Goal: Information Seeking & Learning: Learn about a topic

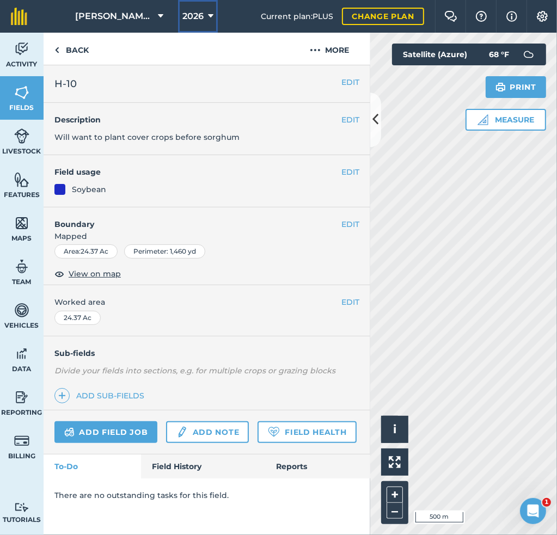
click at [202, 17] on span "2026" at bounding box center [192, 16] width 21 height 13
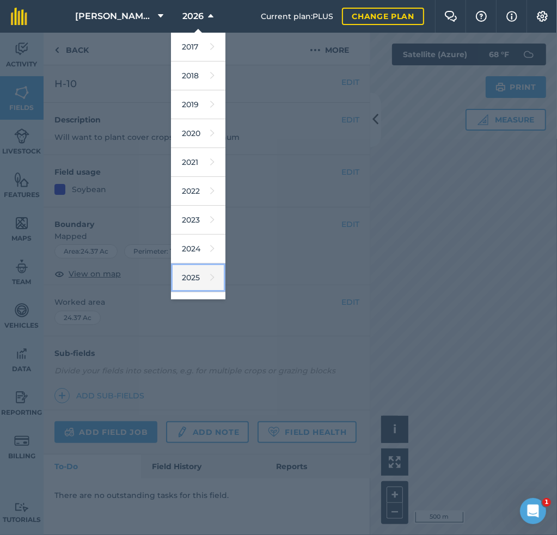
click at [192, 268] on link "2025" at bounding box center [198, 277] width 54 height 29
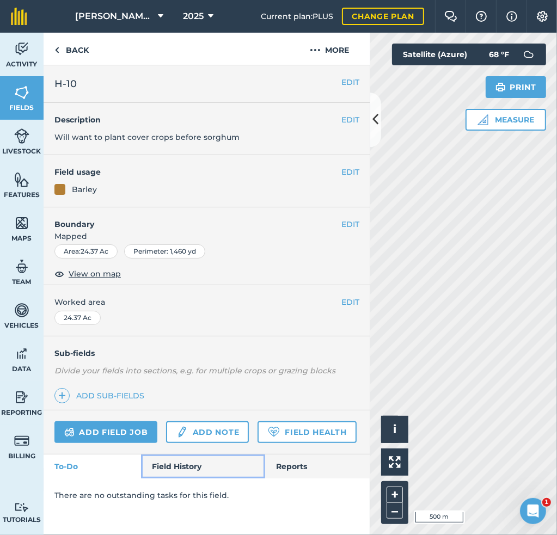
click at [186, 466] on link "Field History" at bounding box center [203, 466] width 124 height 24
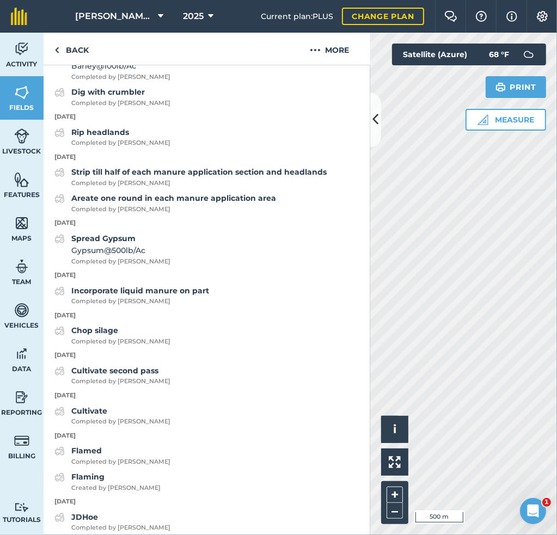
scroll to position [599, 0]
click at [133, 72] on span "Barley @ 100 lb / Ac" at bounding box center [120, 66] width 99 height 12
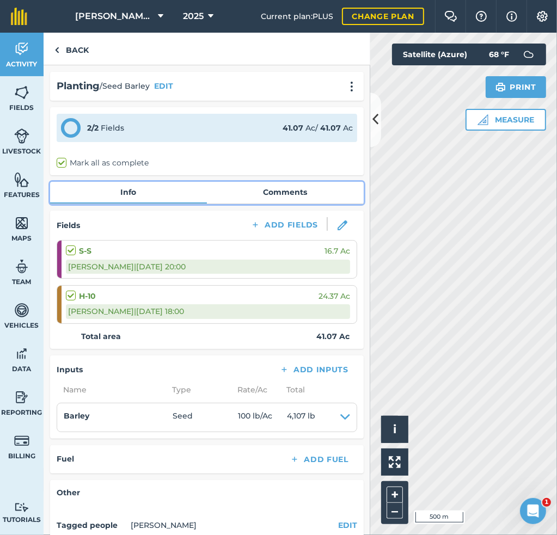
click at [268, 191] on link "Comments" at bounding box center [285, 192] width 157 height 21
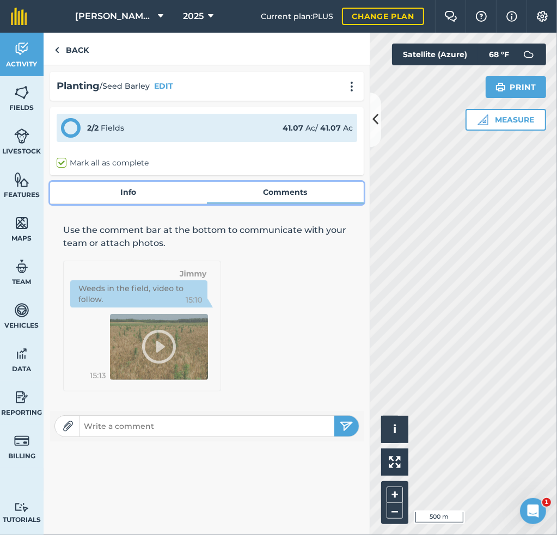
click at [116, 194] on link "Info" at bounding box center [128, 192] width 157 height 21
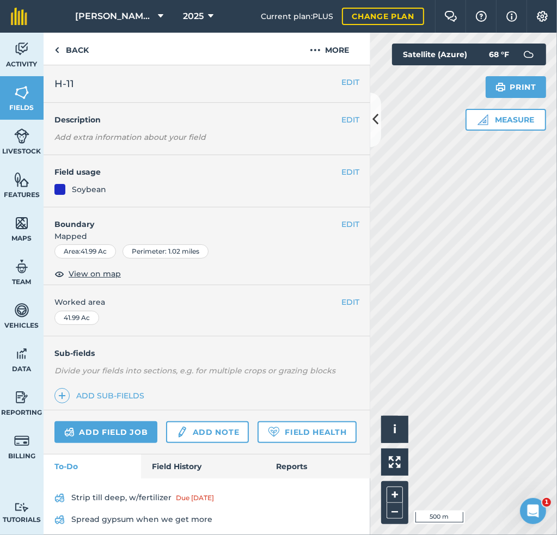
scroll to position [37, 0]
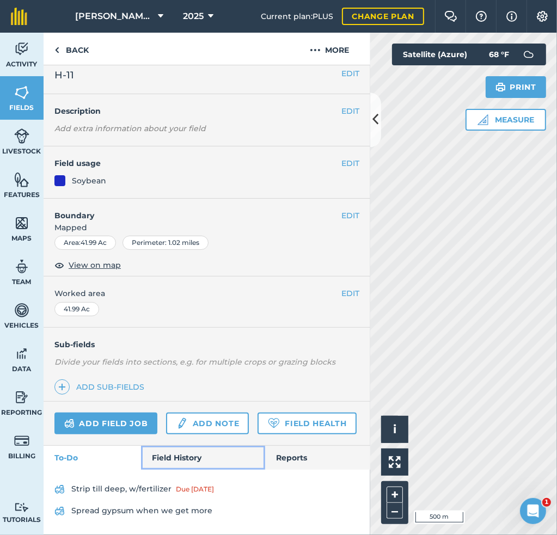
click at [182, 455] on link "Field History" at bounding box center [203, 458] width 124 height 24
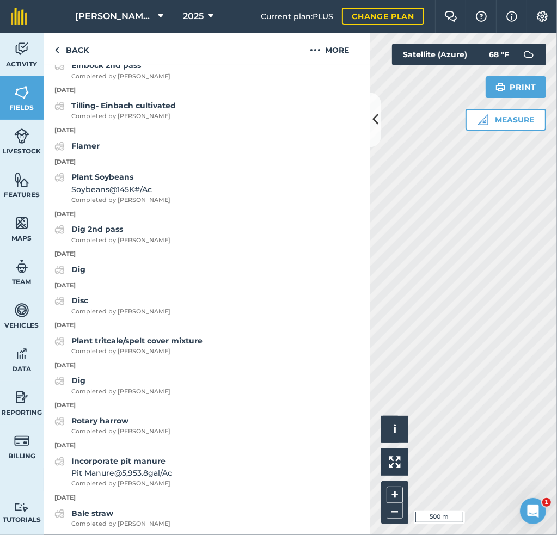
scroll to position [636, 0]
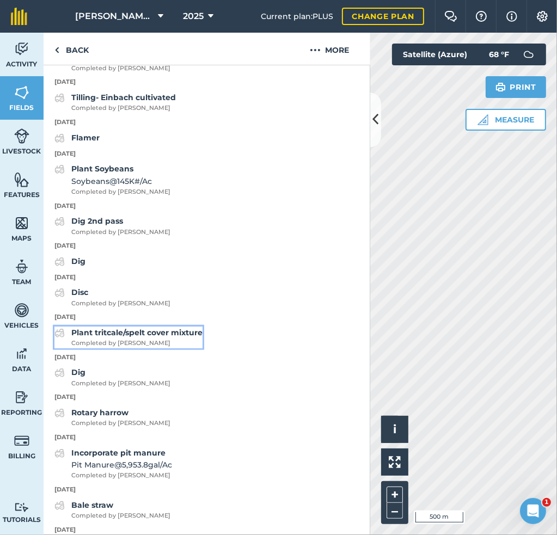
click at [146, 337] on strong "Plant tritcale/spelt cover mixture" at bounding box center [136, 333] width 131 height 10
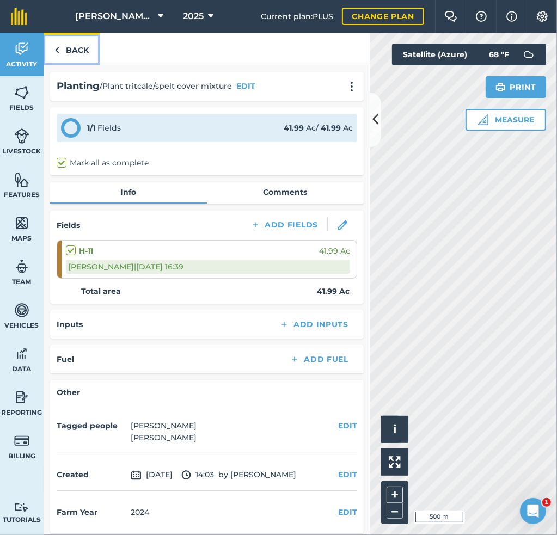
click at [66, 51] on link "Back" at bounding box center [72, 49] width 56 height 32
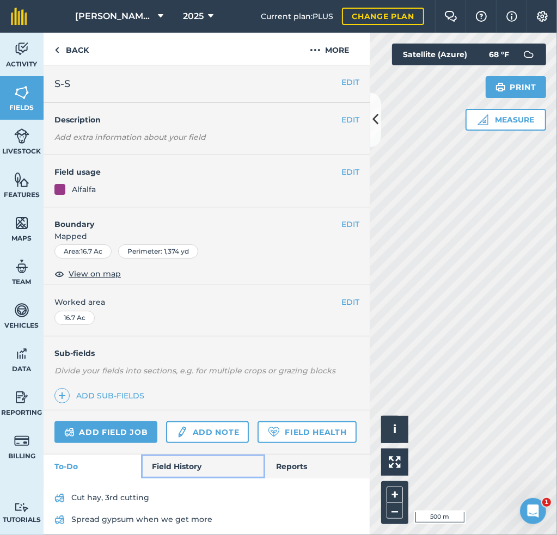
click at [189, 478] on link "Field History" at bounding box center [203, 466] width 124 height 24
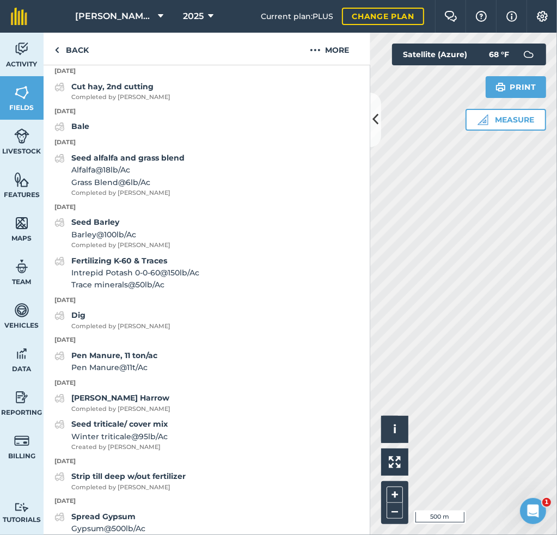
scroll to position [435, 0]
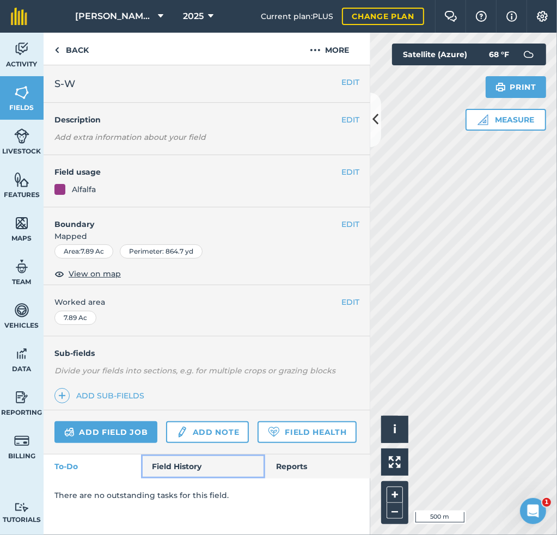
click at [174, 464] on link "Field History" at bounding box center [203, 466] width 124 height 24
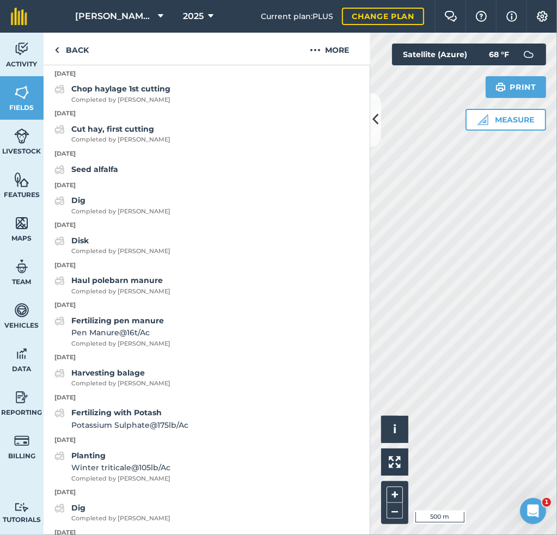
scroll to position [599, 0]
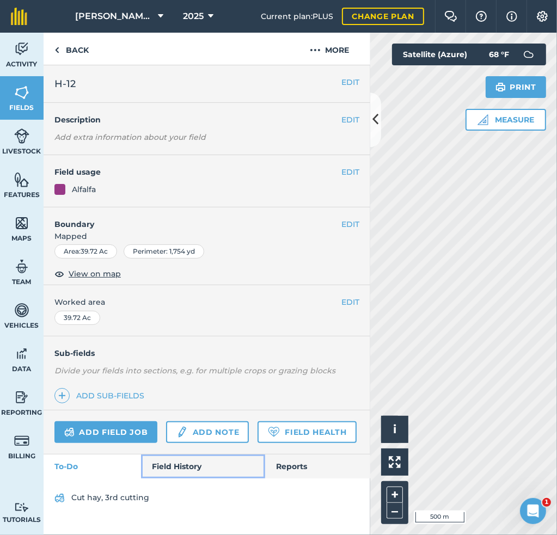
click at [195, 459] on link "Field History" at bounding box center [203, 466] width 124 height 24
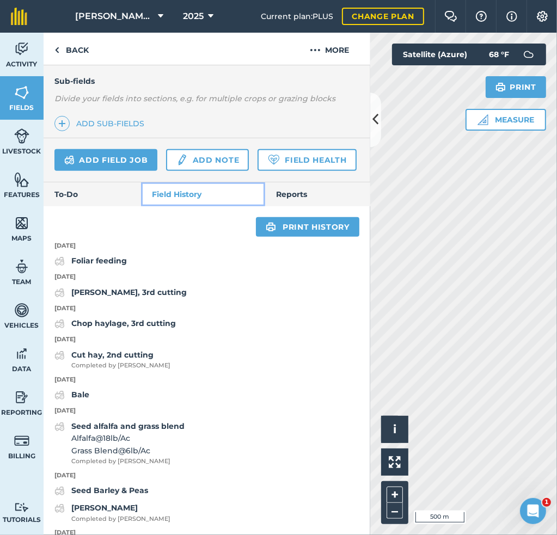
scroll to position [326, 0]
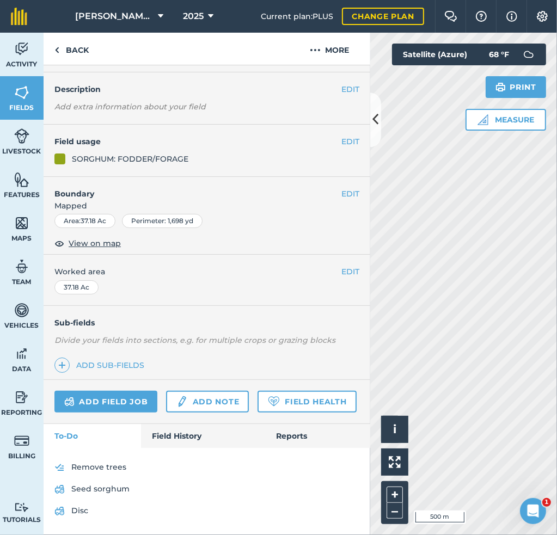
click at [164, 454] on div "Remove trees Seed sorghum Disc" at bounding box center [207, 491] width 326 height 87
click at [164, 439] on link "Field History" at bounding box center [203, 436] width 124 height 24
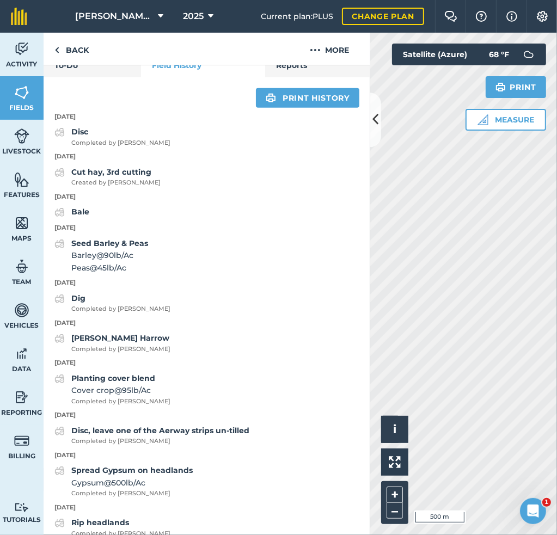
scroll to position [385, 0]
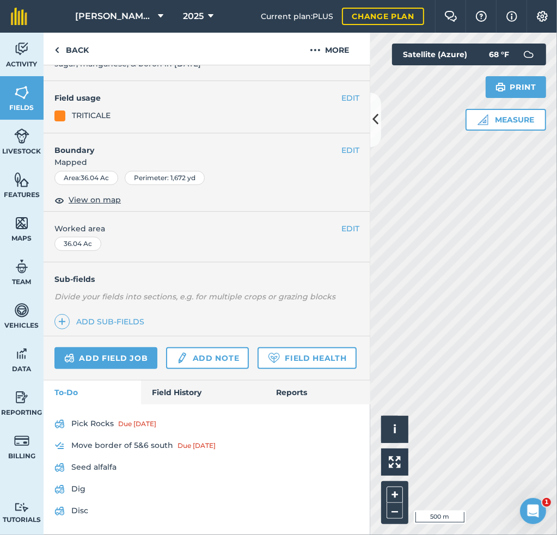
scroll to position [139, 0]
click at [182, 393] on link "Field History" at bounding box center [203, 392] width 124 height 24
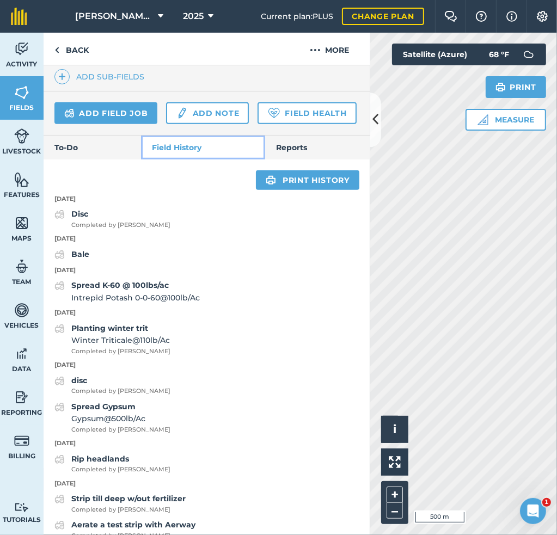
scroll to position [357, 0]
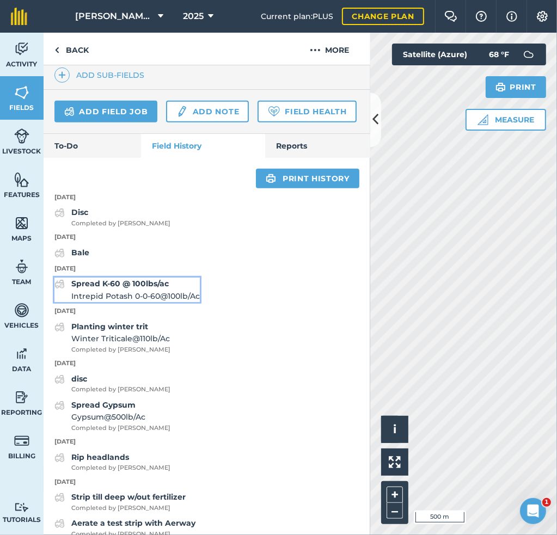
click at [141, 302] on span "Intrepid Potash 0-0-60 @ 100 lb / Ac" at bounding box center [135, 296] width 128 height 12
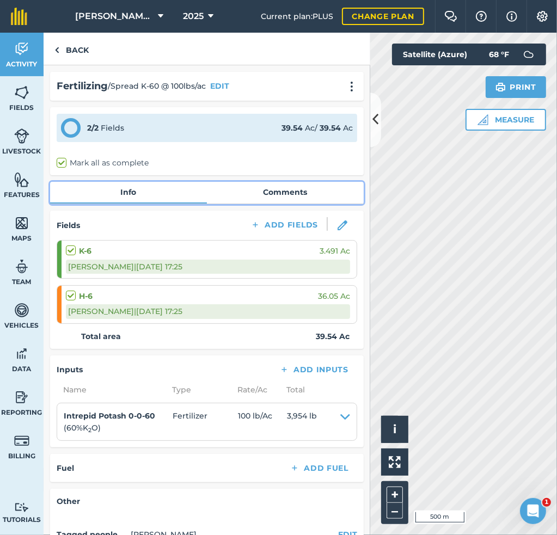
click at [264, 191] on link "Comments" at bounding box center [285, 192] width 157 height 21
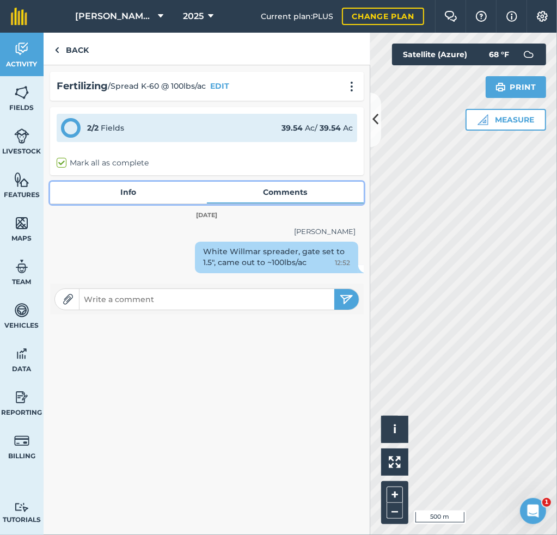
click at [118, 190] on link "Info" at bounding box center [128, 192] width 157 height 21
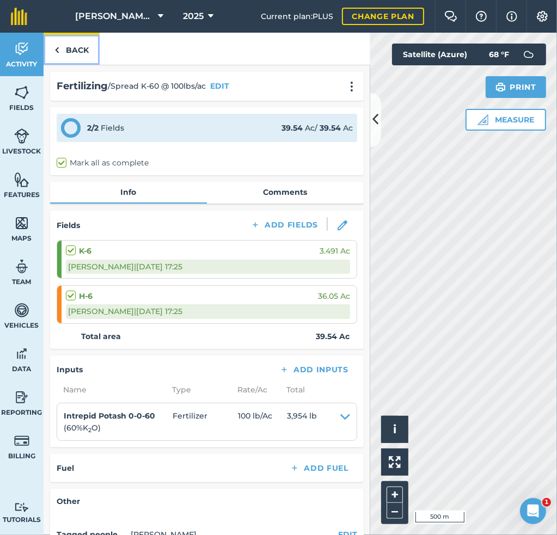
click at [63, 54] on link "Back" at bounding box center [72, 49] width 56 height 32
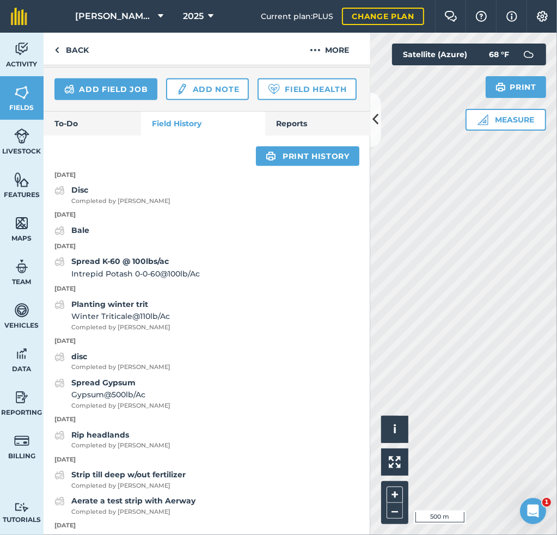
scroll to position [381, 0]
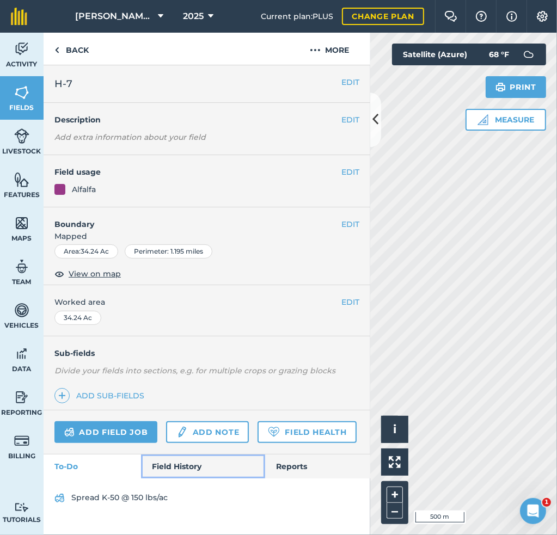
click at [180, 458] on link "Field History" at bounding box center [203, 466] width 124 height 24
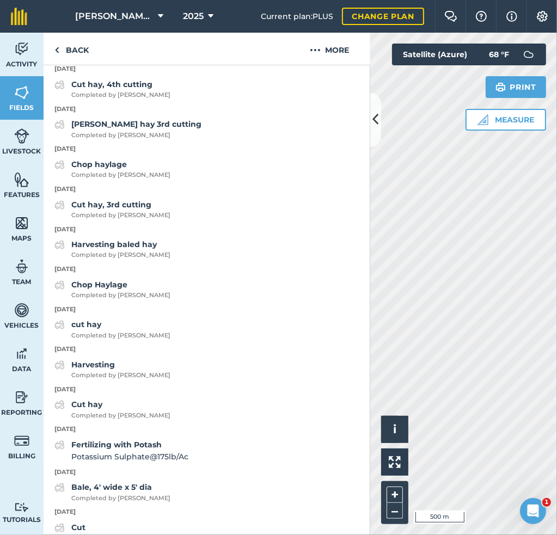
scroll to position [762, 0]
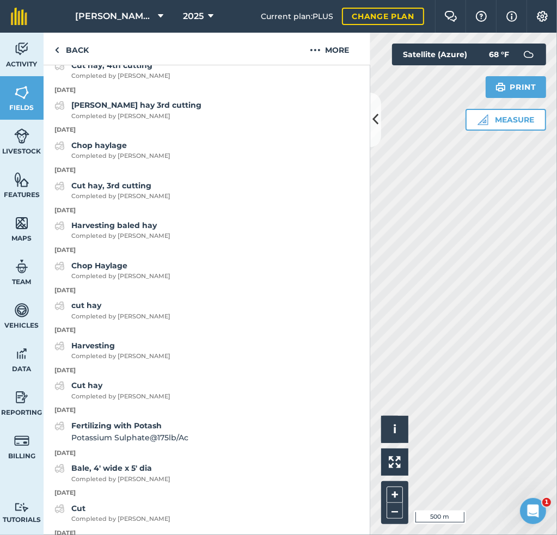
scroll to position [59, 0]
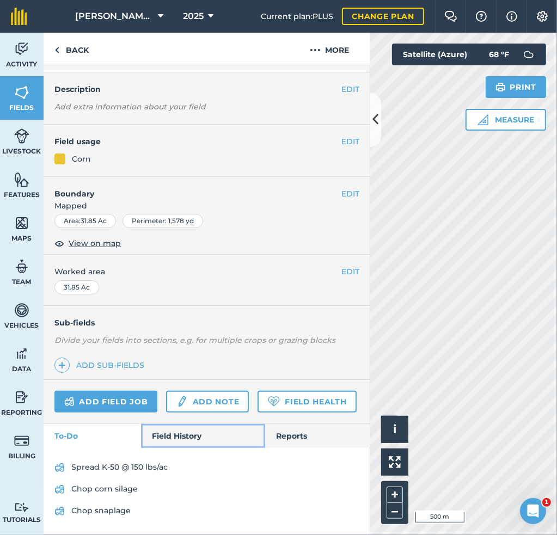
click at [195, 432] on link "Field History" at bounding box center [203, 436] width 124 height 24
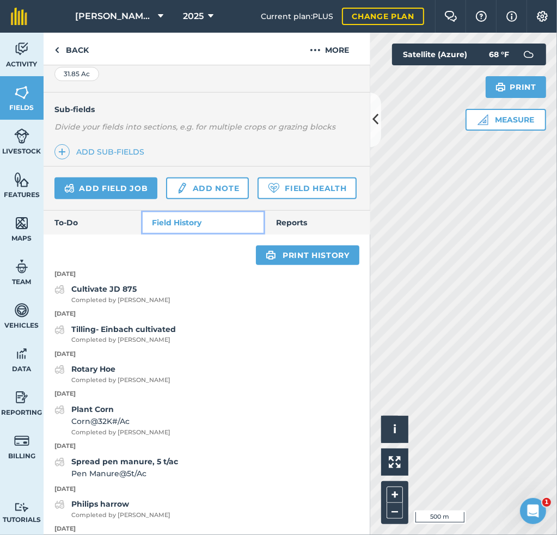
scroll to position [276, 0]
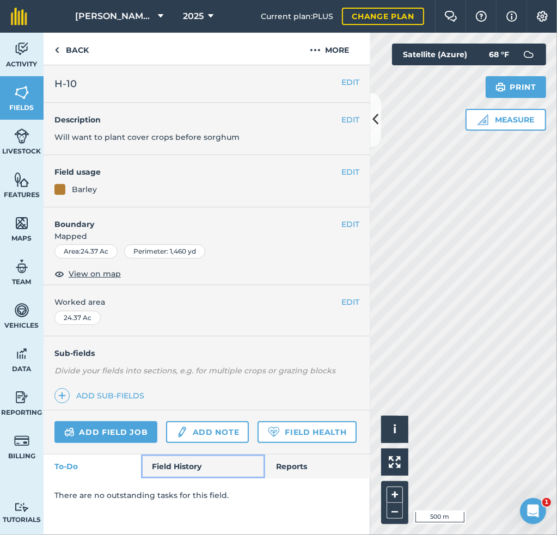
click at [174, 461] on link "Field History" at bounding box center [203, 466] width 124 height 24
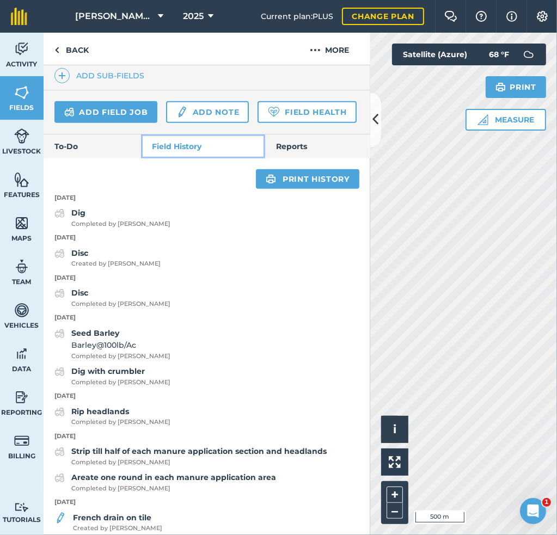
scroll to position [326, 0]
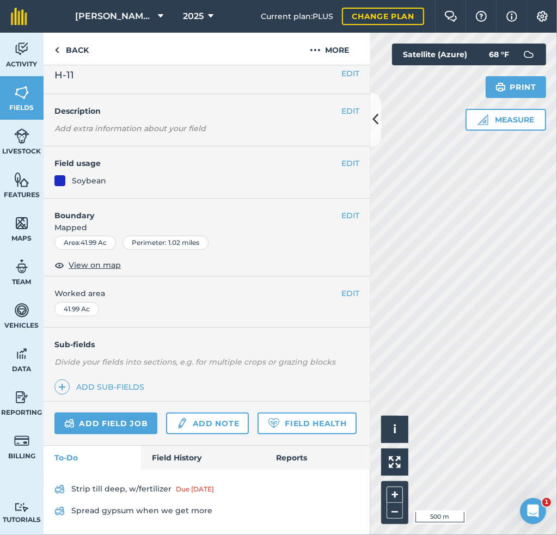
scroll to position [37, 0]
click at [180, 457] on link "Field History" at bounding box center [203, 458] width 124 height 24
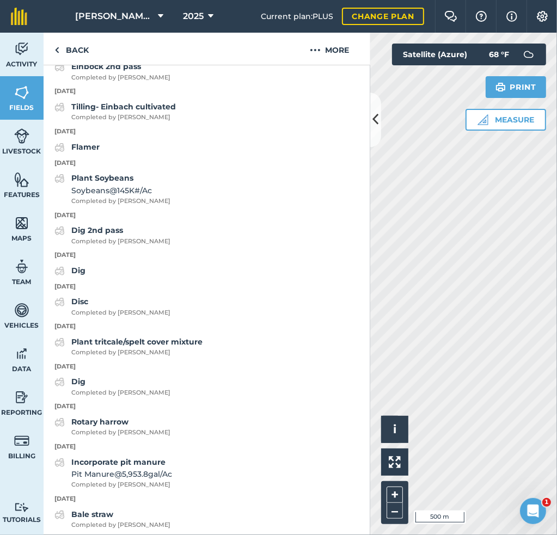
scroll to position [636, 0]
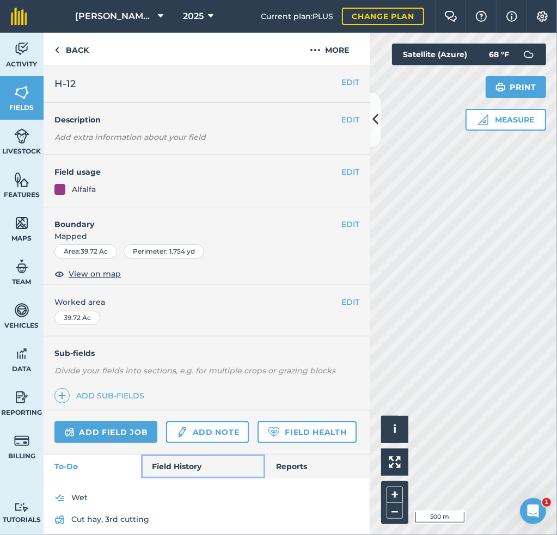
click at [189, 478] on link "Field History" at bounding box center [203, 466] width 124 height 24
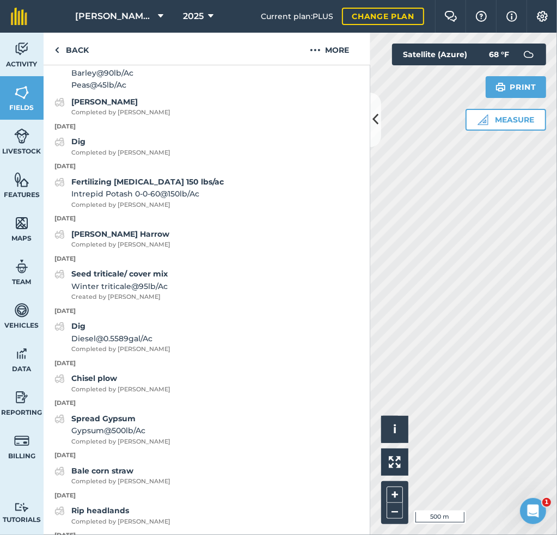
scroll to position [707, 0]
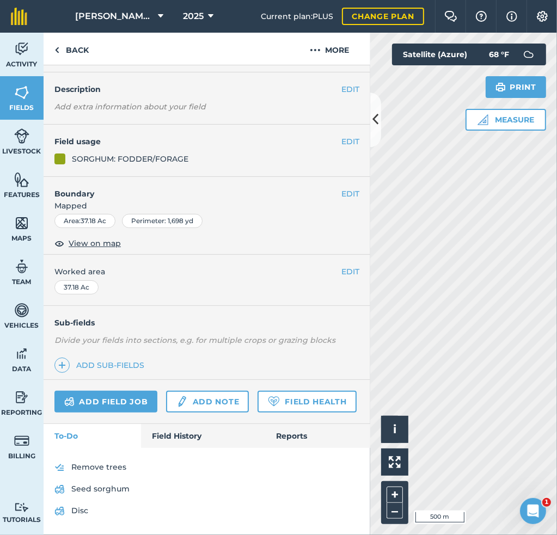
scroll to position [59, 0]
click at [187, 430] on link "Field History" at bounding box center [203, 436] width 124 height 24
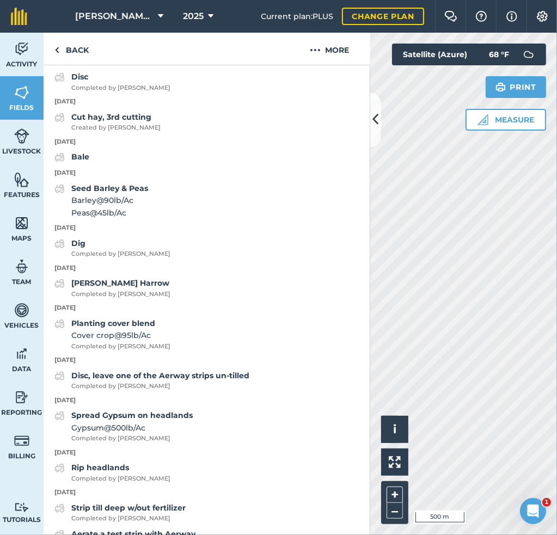
scroll to position [440, 0]
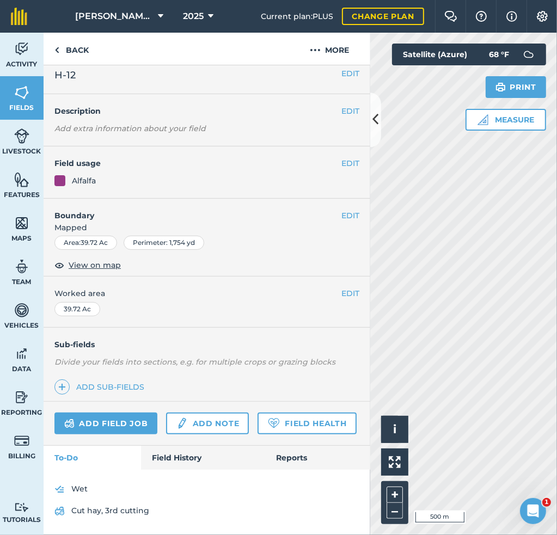
scroll to position [37, 0]
click at [167, 453] on link "Field History" at bounding box center [203, 458] width 124 height 24
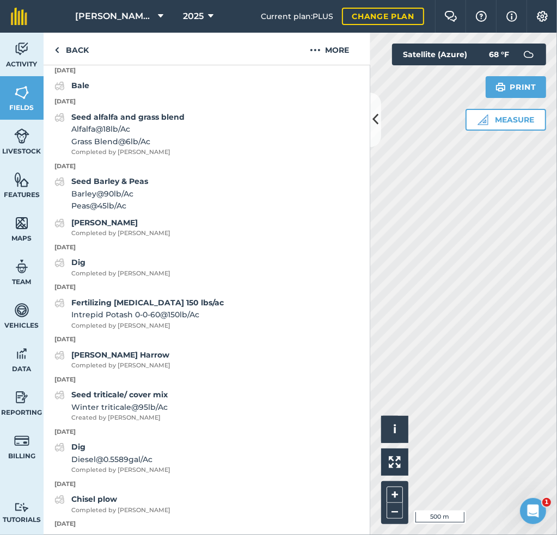
scroll to position [636, 0]
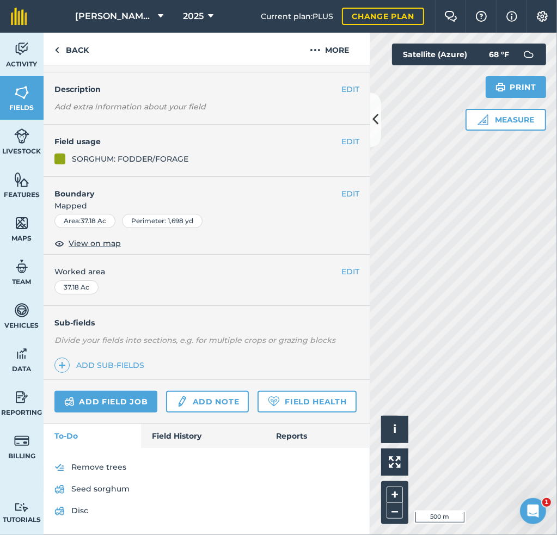
scroll to position [59, 0]
click at [164, 436] on link "Field History" at bounding box center [203, 436] width 124 height 24
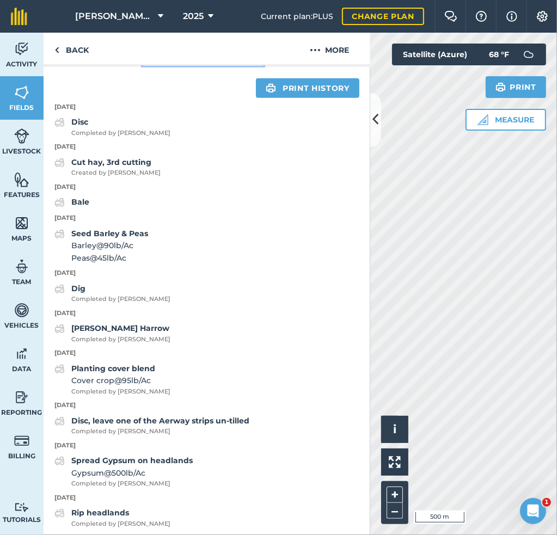
scroll to position [331, 0]
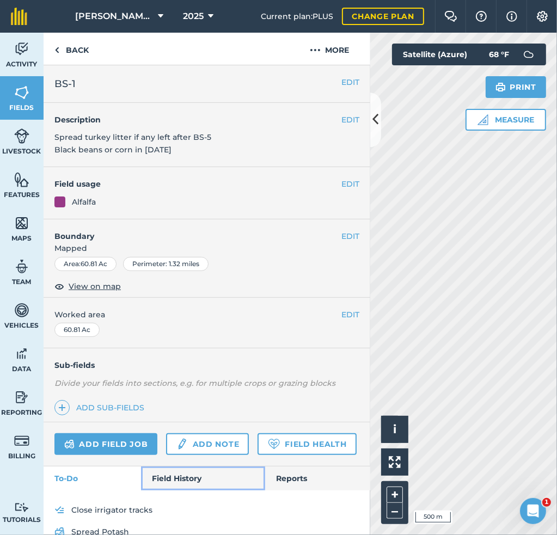
click at [170, 490] on link "Field History" at bounding box center [203, 478] width 124 height 24
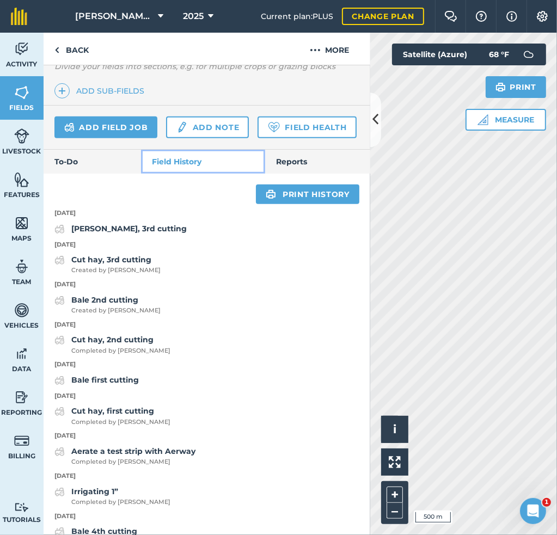
scroll to position [326, 0]
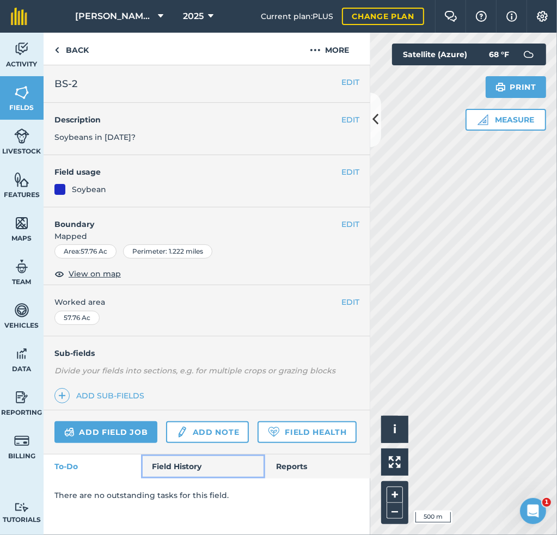
click at [181, 459] on link "Field History" at bounding box center [203, 466] width 124 height 24
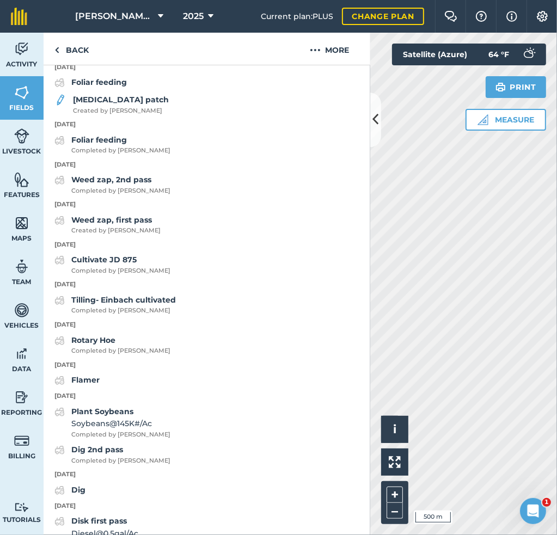
scroll to position [435, 0]
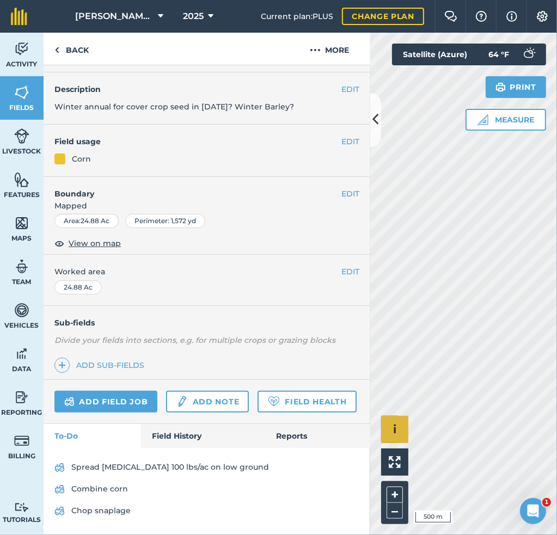
scroll to position [59, 0]
click at [168, 437] on link "Field History" at bounding box center [203, 436] width 124 height 24
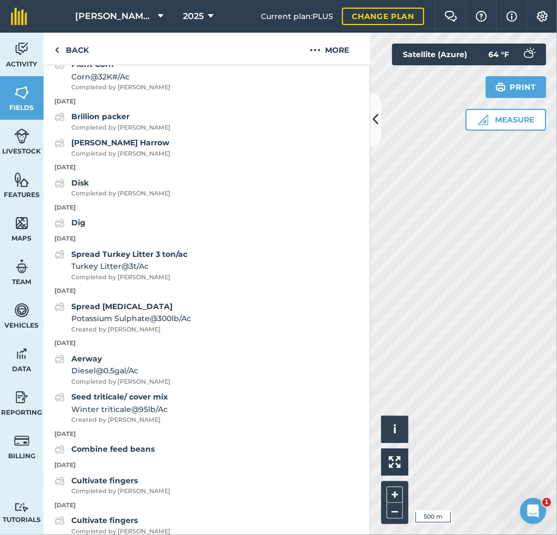
scroll to position [548, 0]
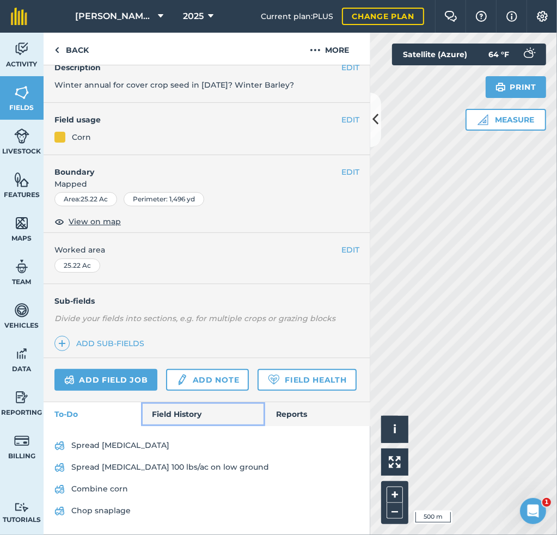
click at [168, 421] on link "Field History" at bounding box center [203, 414] width 124 height 24
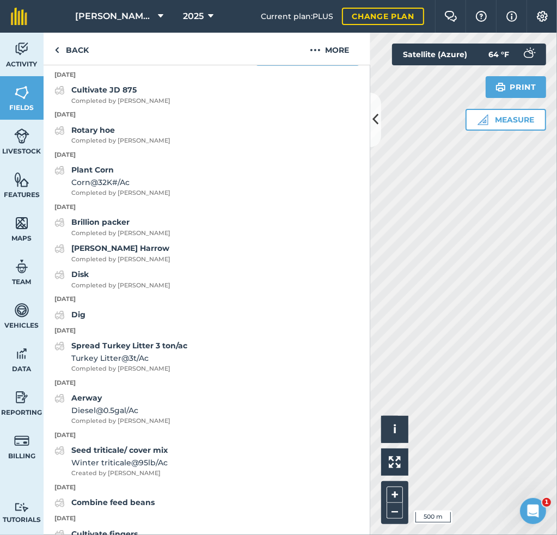
scroll to position [461, 0]
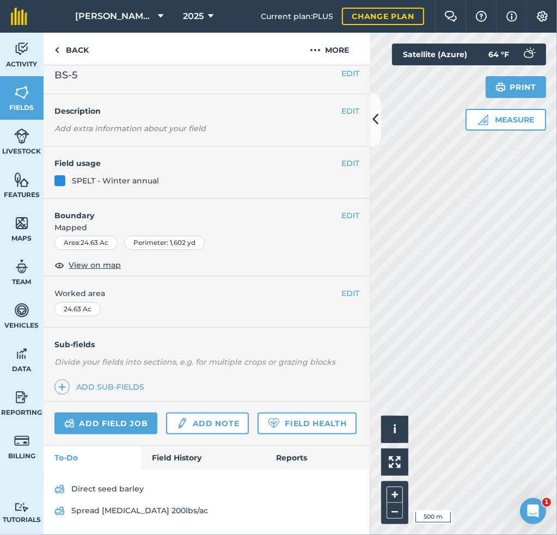
scroll to position [59, 0]
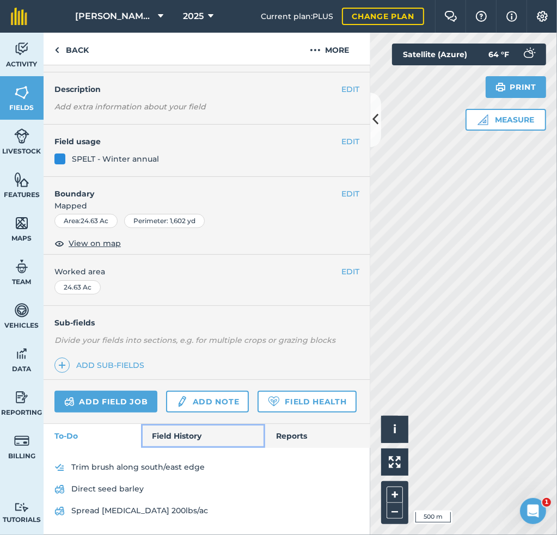
click at [178, 435] on link "Field History" at bounding box center [203, 436] width 124 height 24
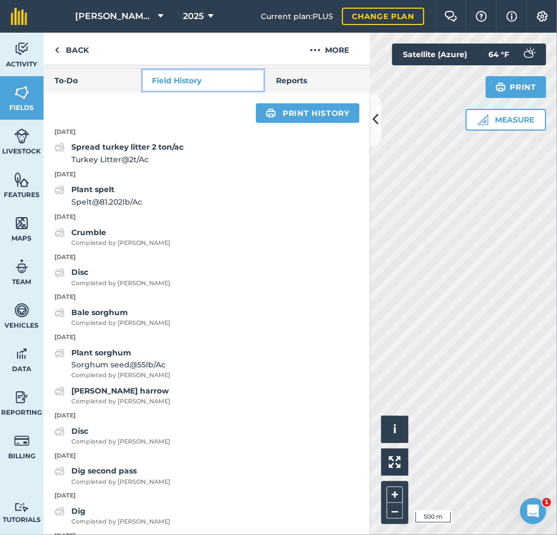
scroll to position [385, 0]
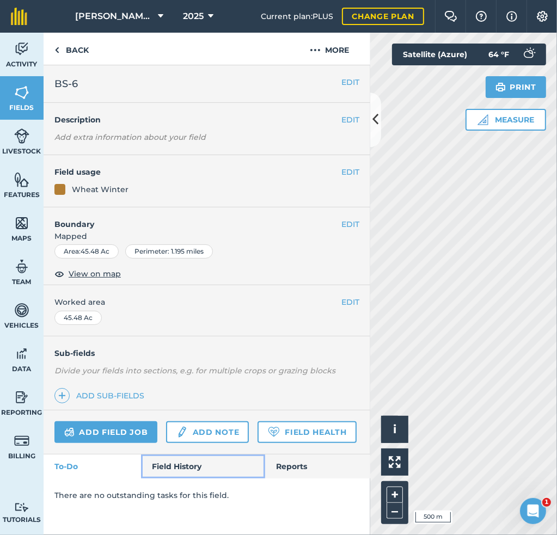
click at [187, 457] on link "Field History" at bounding box center [203, 466] width 124 height 24
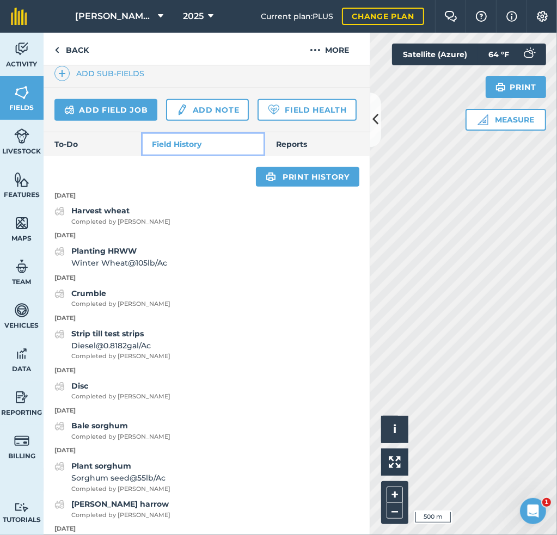
scroll to position [326, 0]
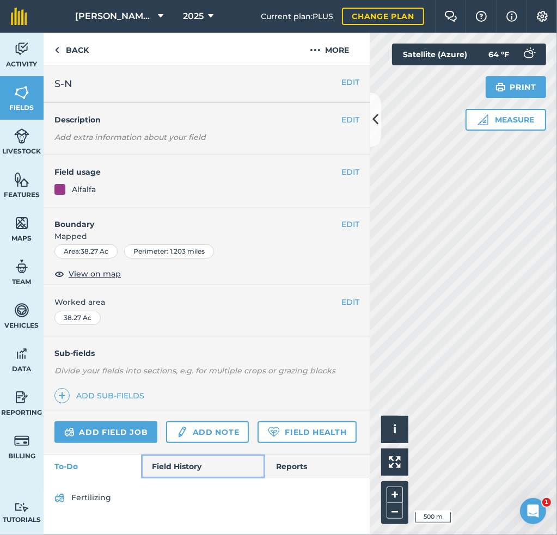
click at [162, 467] on link "Field History" at bounding box center [203, 466] width 124 height 24
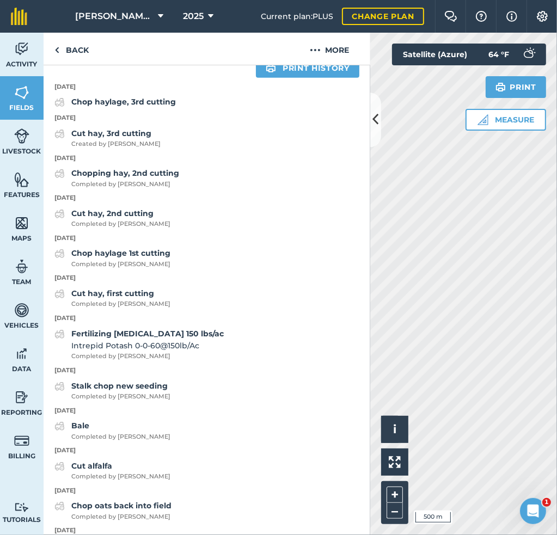
scroll to position [435, 0]
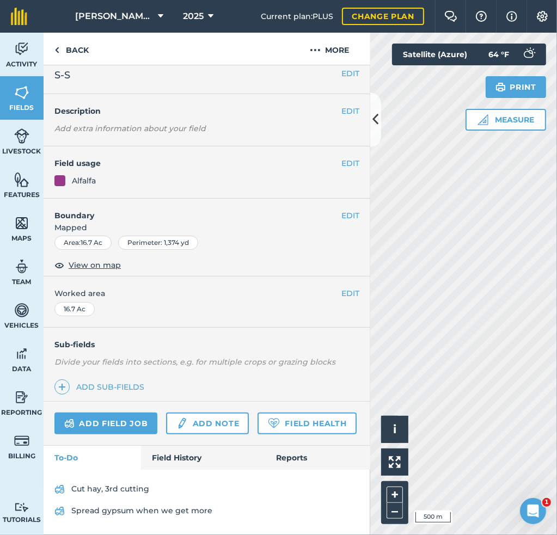
scroll to position [37, 0]
click at [163, 457] on link "Field History" at bounding box center [203, 458] width 124 height 24
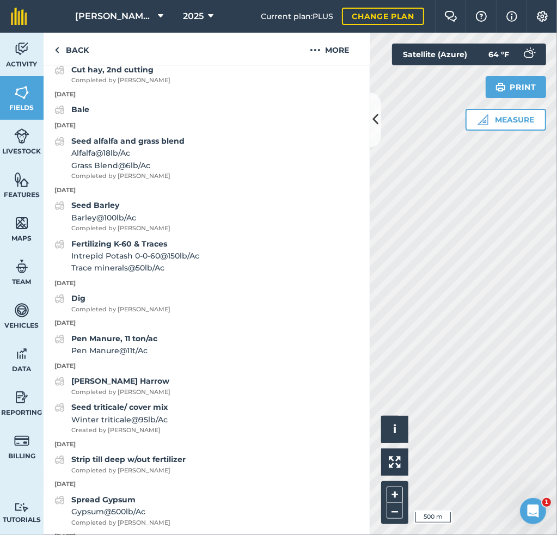
scroll to position [527, 0]
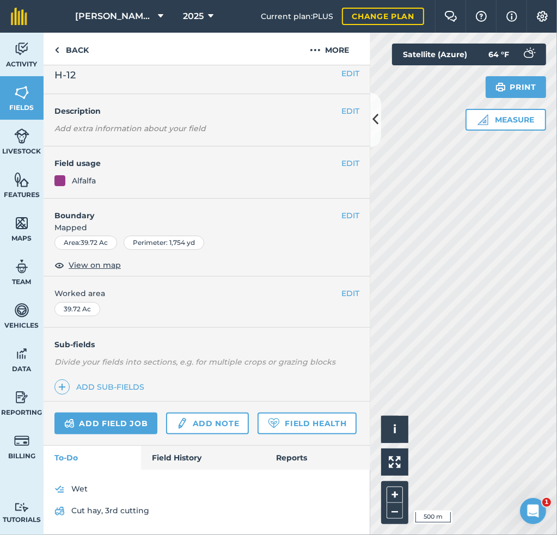
scroll to position [37, 0]
click at [181, 450] on link "Field History" at bounding box center [203, 458] width 124 height 24
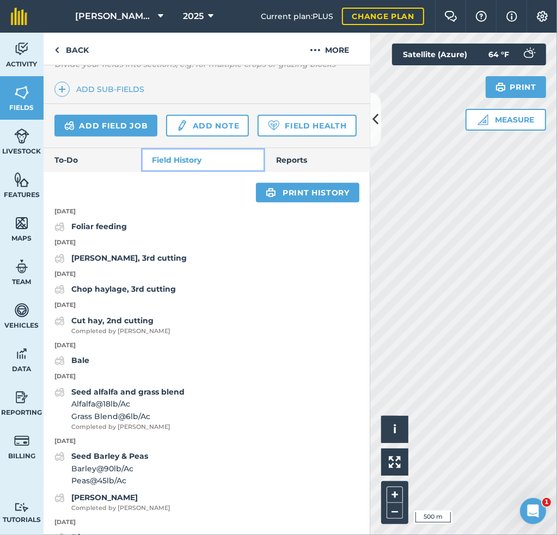
scroll to position [309, 0]
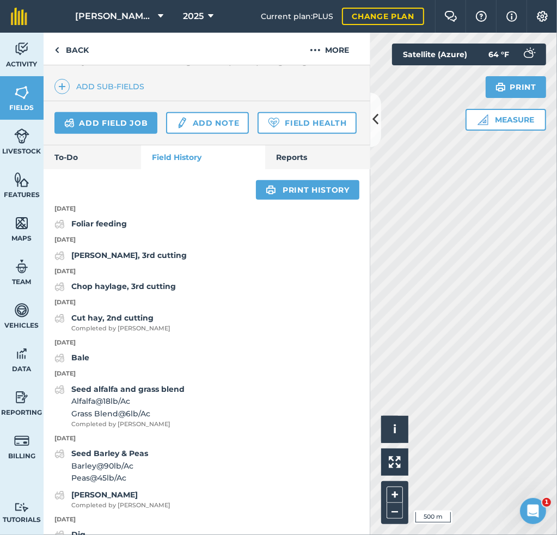
click at [556, 278] on html "[PERSON_NAME] Farm 2025 Current plan : PLUS Change plan Farm Chat Help Info Set…" at bounding box center [278, 267] width 557 height 535
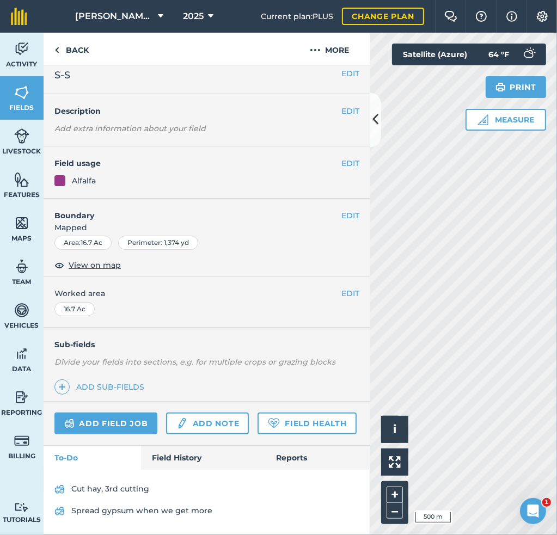
scroll to position [37, 0]
click at [185, 460] on link "Field History" at bounding box center [203, 458] width 124 height 24
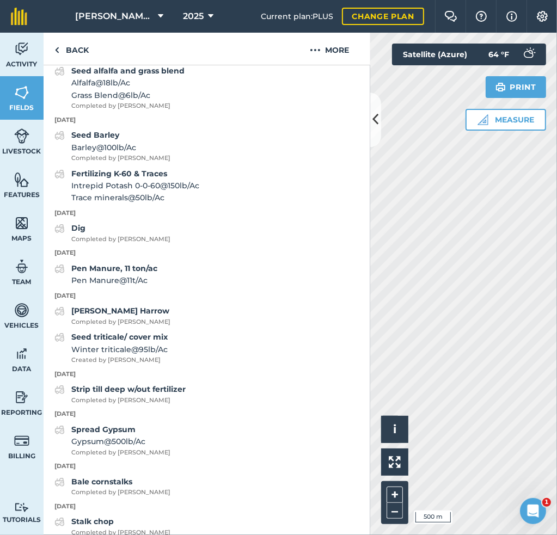
scroll to position [581, 0]
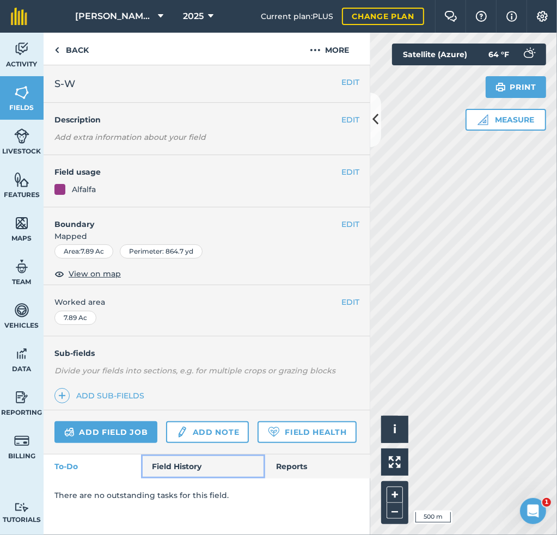
click at [182, 461] on link "Field History" at bounding box center [203, 466] width 124 height 24
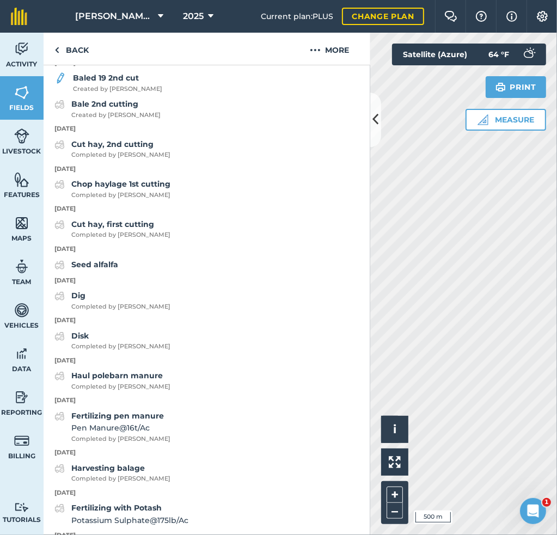
scroll to position [544, 0]
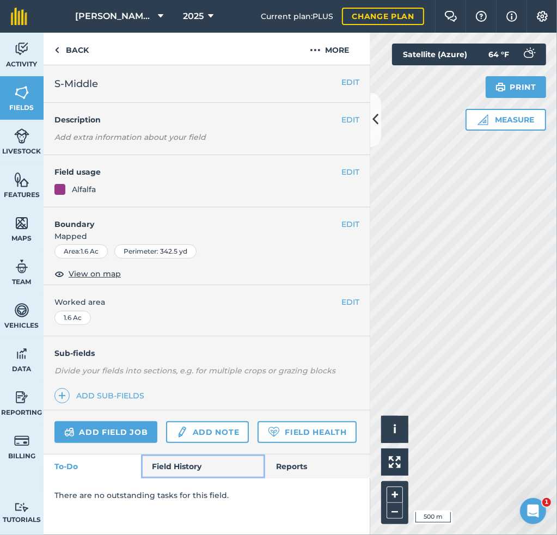
click at [157, 465] on link "Field History" at bounding box center [203, 466] width 124 height 24
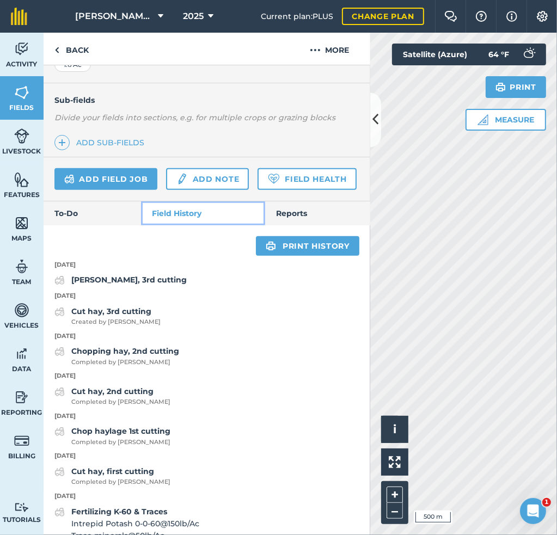
scroll to position [381, 0]
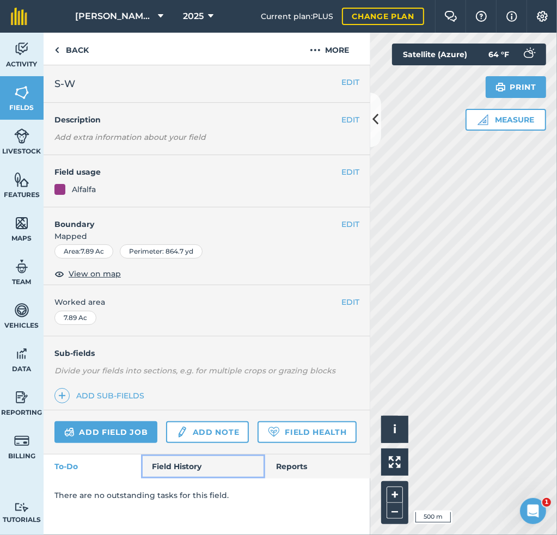
click at [162, 461] on link "Field History" at bounding box center [203, 466] width 124 height 24
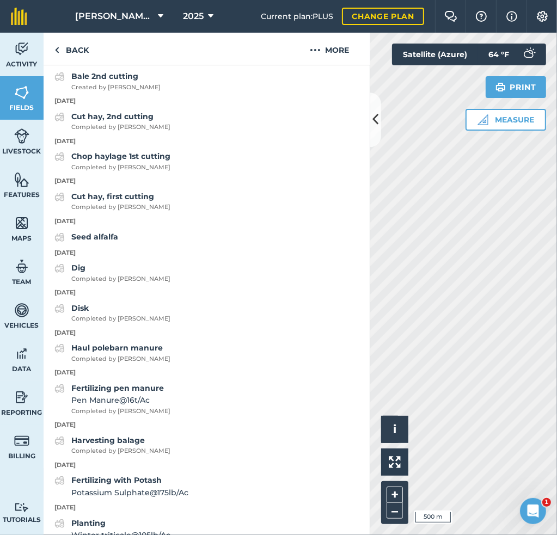
scroll to position [599, 0]
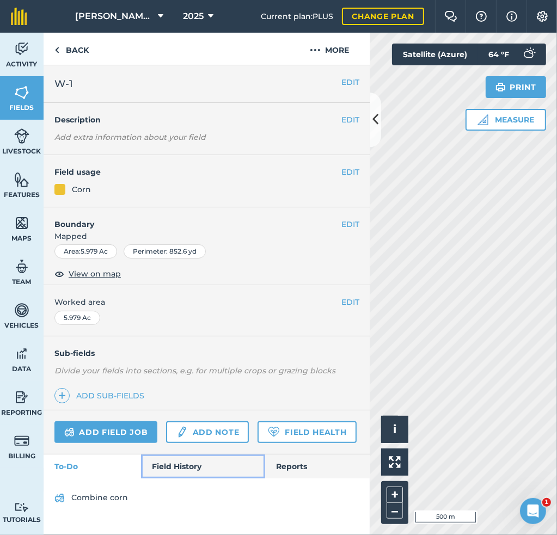
drag, startPoint x: 194, startPoint y: 469, endPoint x: 192, endPoint y: 459, distance: 9.4
click at [194, 469] on link "Field History" at bounding box center [203, 466] width 124 height 24
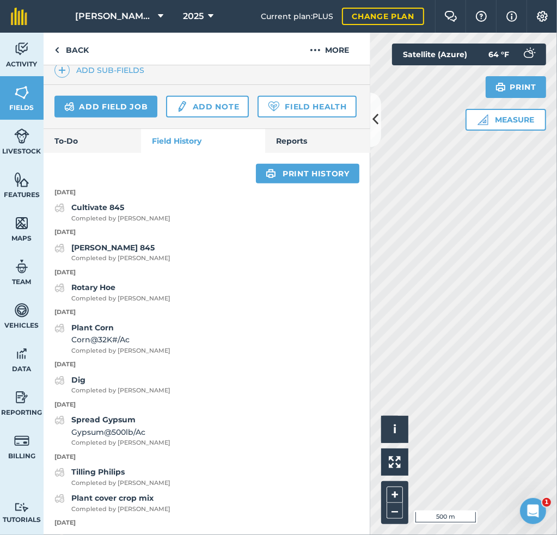
scroll to position [326, 0]
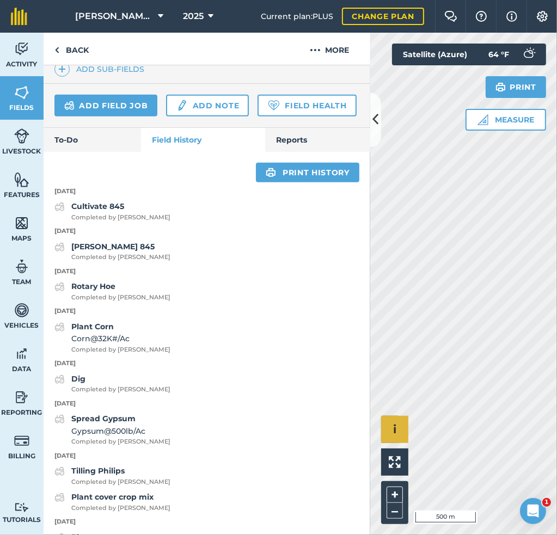
scroll to position [37, 0]
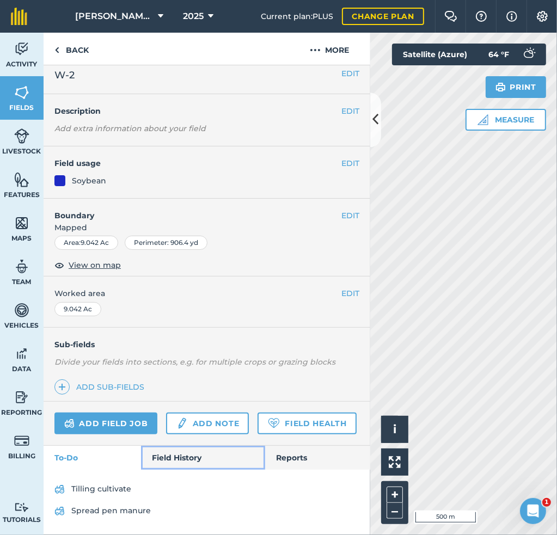
drag, startPoint x: 175, startPoint y: 454, endPoint x: 175, endPoint y: 446, distance: 8.2
click at [175, 454] on link "Field History" at bounding box center [203, 458] width 124 height 24
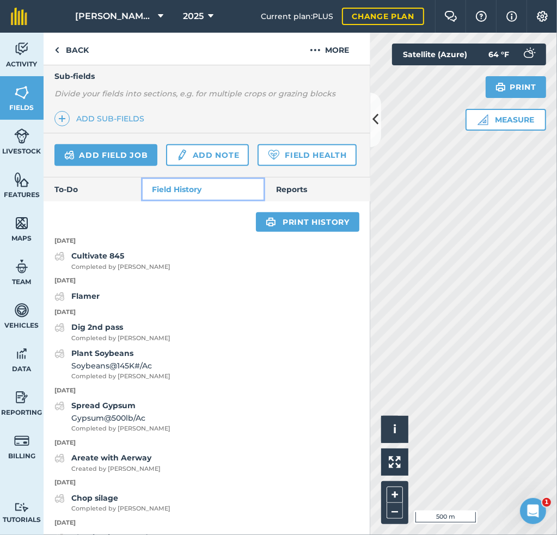
scroll to position [363, 0]
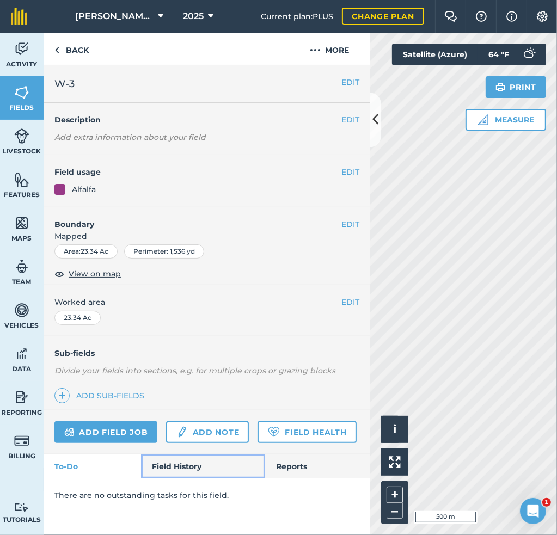
click at [168, 460] on link "Field History" at bounding box center [203, 466] width 124 height 24
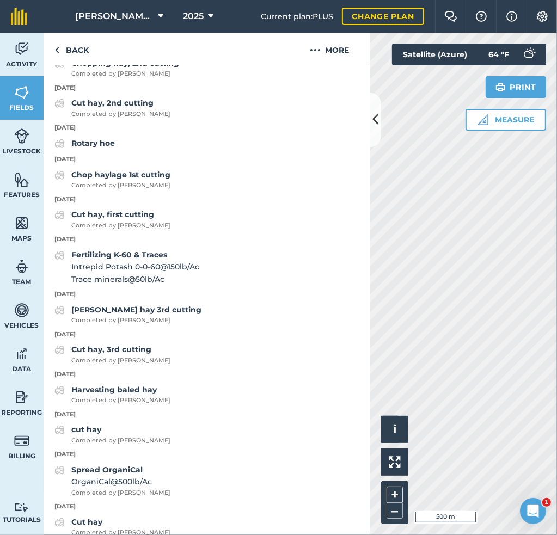
scroll to position [599, 0]
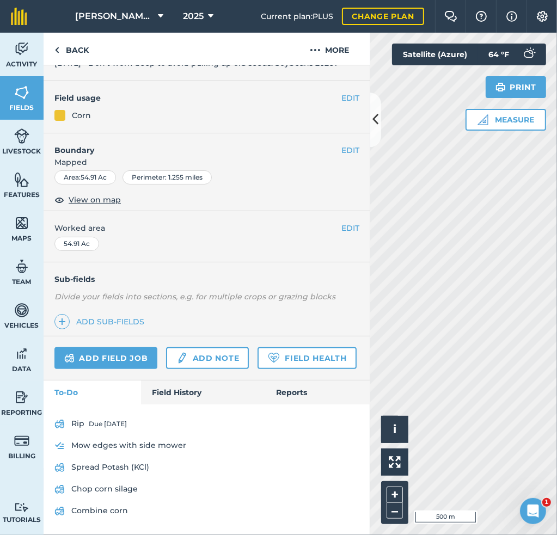
scroll to position [102, 0]
click at [170, 393] on link "Field History" at bounding box center [203, 392] width 124 height 24
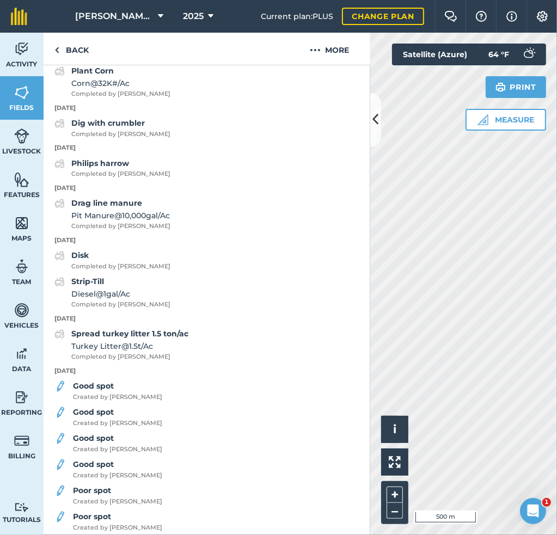
scroll to position [483, 0]
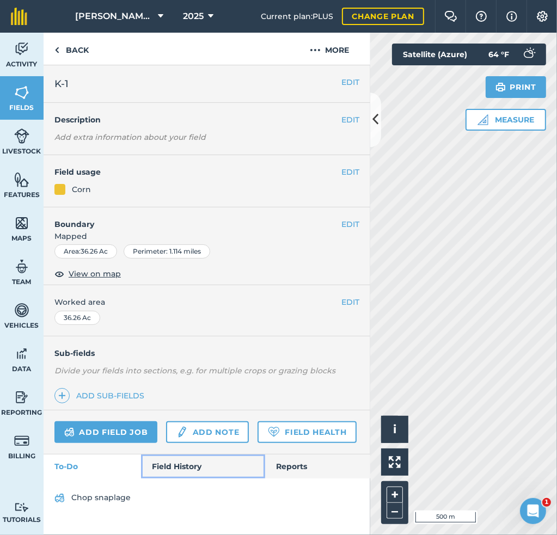
click at [172, 465] on link "Field History" at bounding box center [203, 466] width 124 height 24
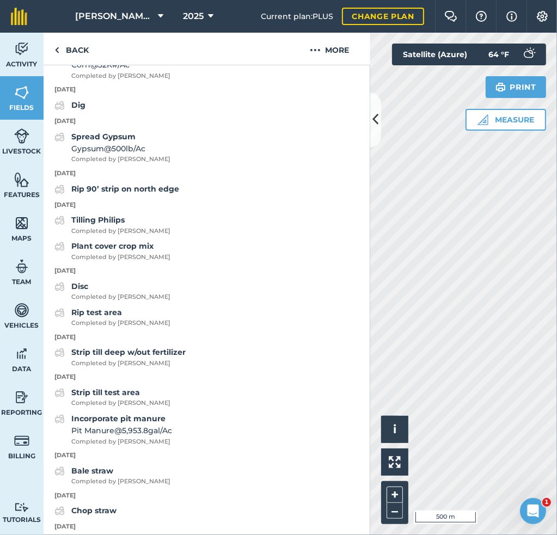
scroll to position [653, 0]
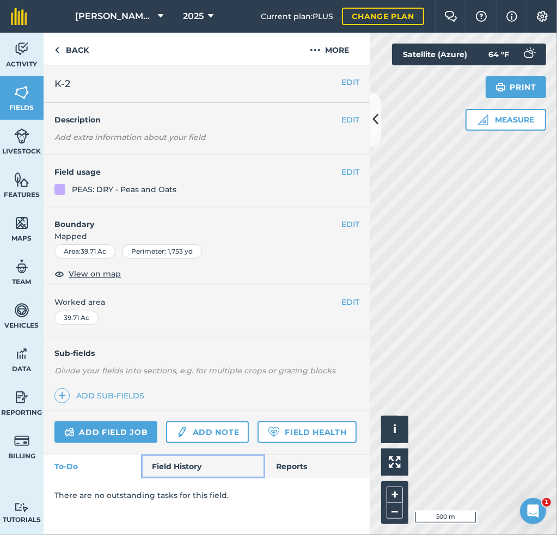
click at [186, 460] on link "Field History" at bounding box center [203, 466] width 124 height 24
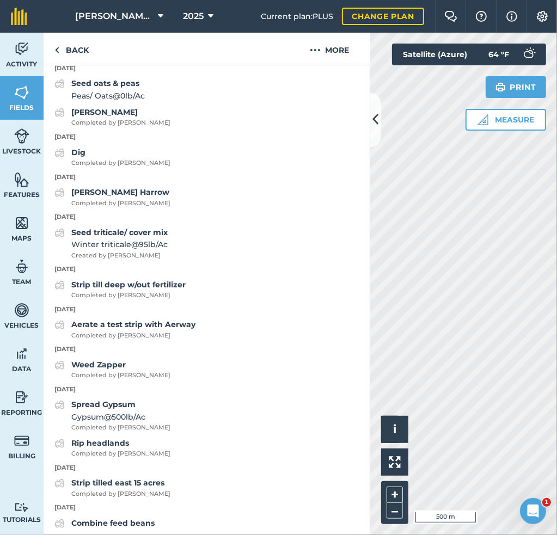
scroll to position [544, 0]
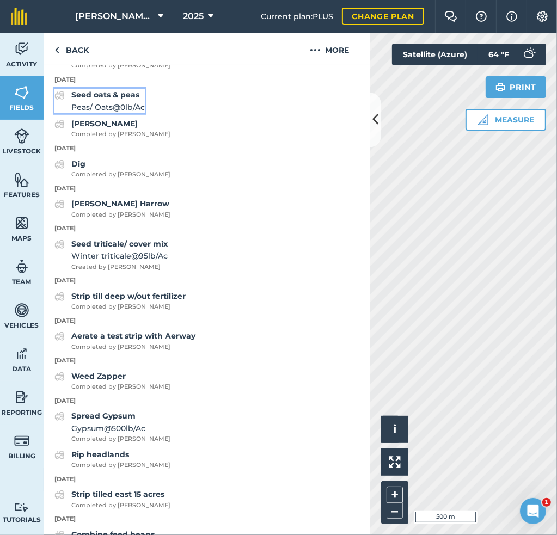
click at [141, 113] on div "Seed oats & peas Peas/ Oats @ 0 lb / Ac" at bounding box center [107, 101] width 73 height 24
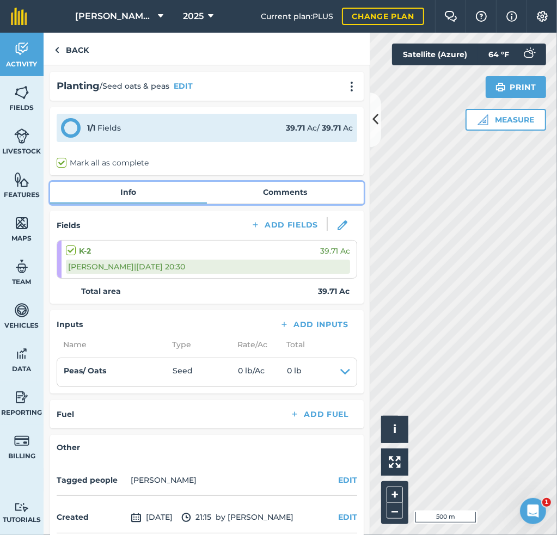
click at [252, 194] on link "Comments" at bounding box center [285, 192] width 157 height 21
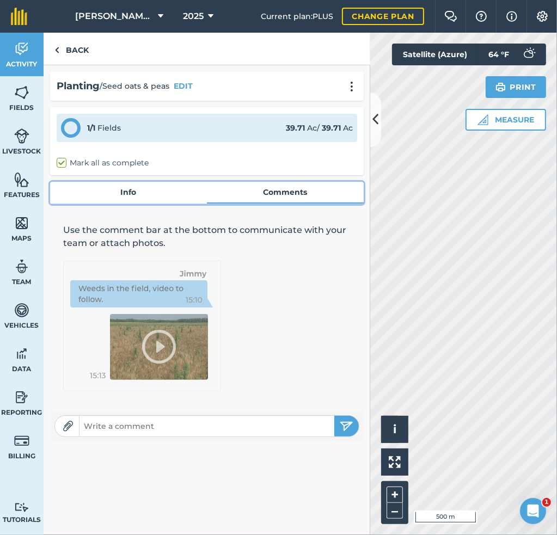
click at [138, 190] on link "Info" at bounding box center [128, 192] width 157 height 21
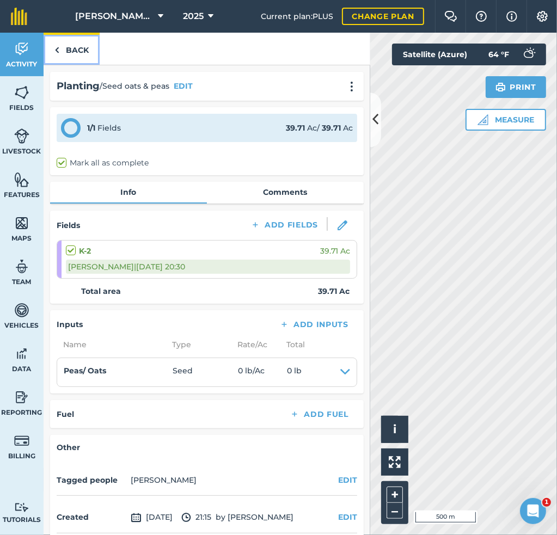
click at [75, 46] on link "Back" at bounding box center [72, 49] width 56 height 32
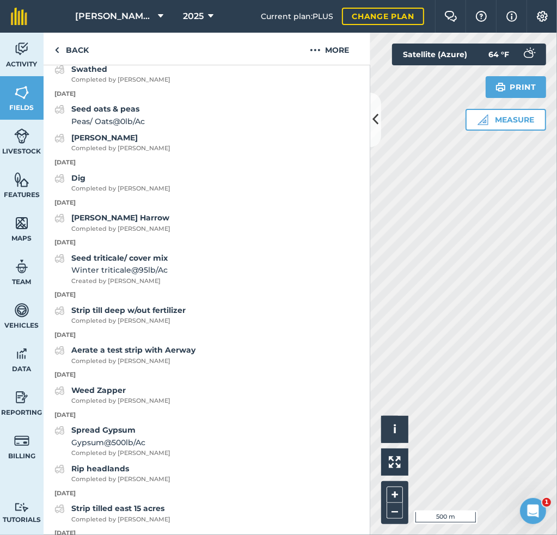
scroll to position [544, 0]
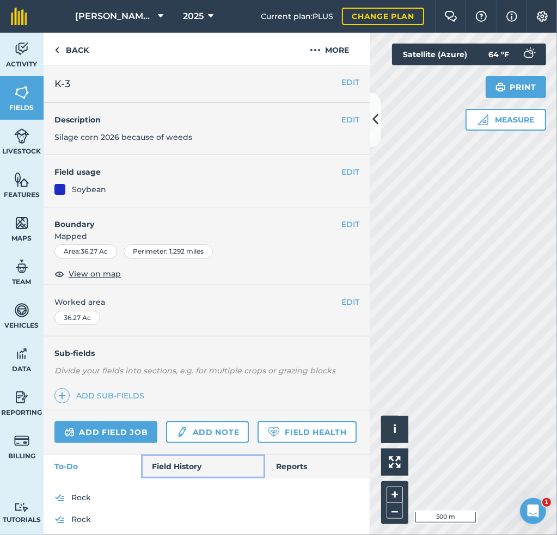
click at [196, 478] on link "Field History" at bounding box center [203, 466] width 124 height 24
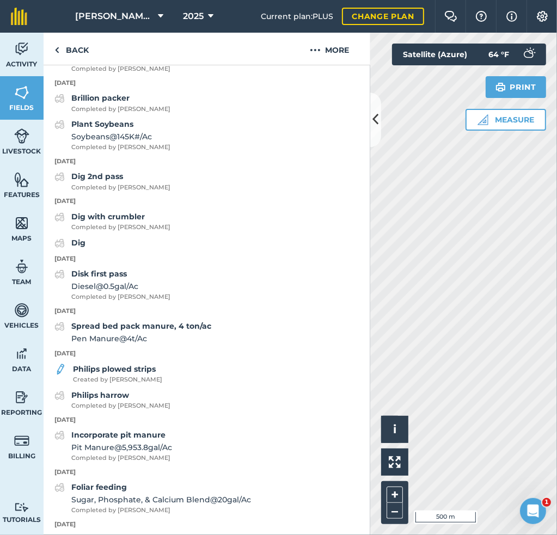
scroll to position [707, 0]
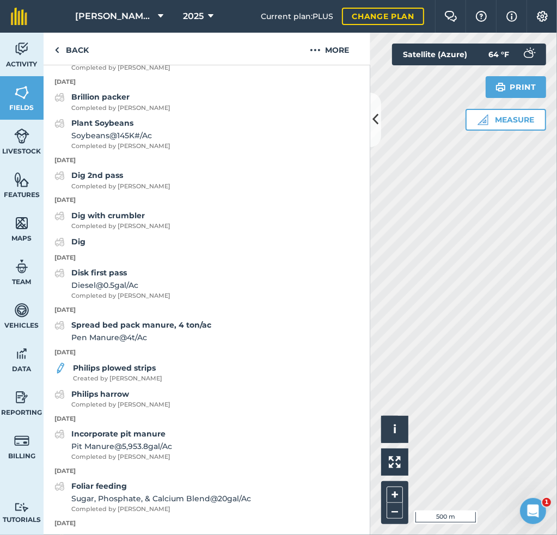
scroll to position [37, 0]
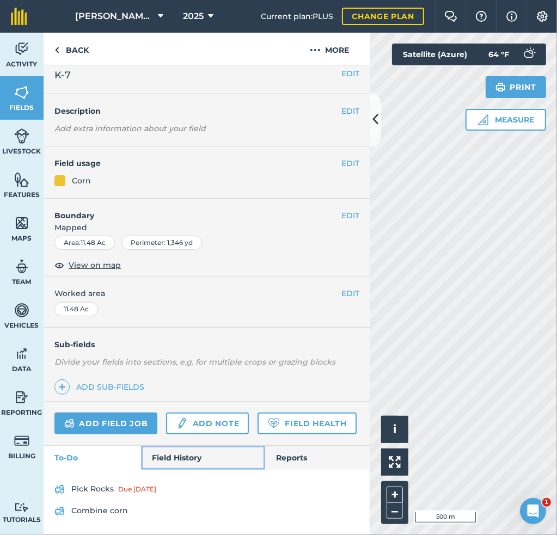
click at [192, 460] on link "Field History" at bounding box center [203, 458] width 124 height 24
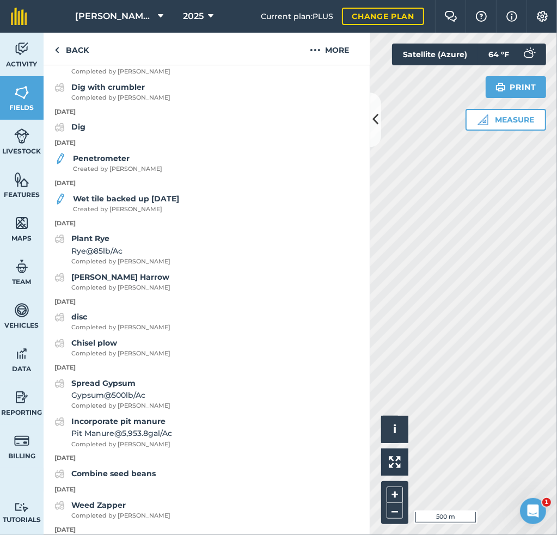
scroll to position [636, 0]
